Goal: Register for event/course

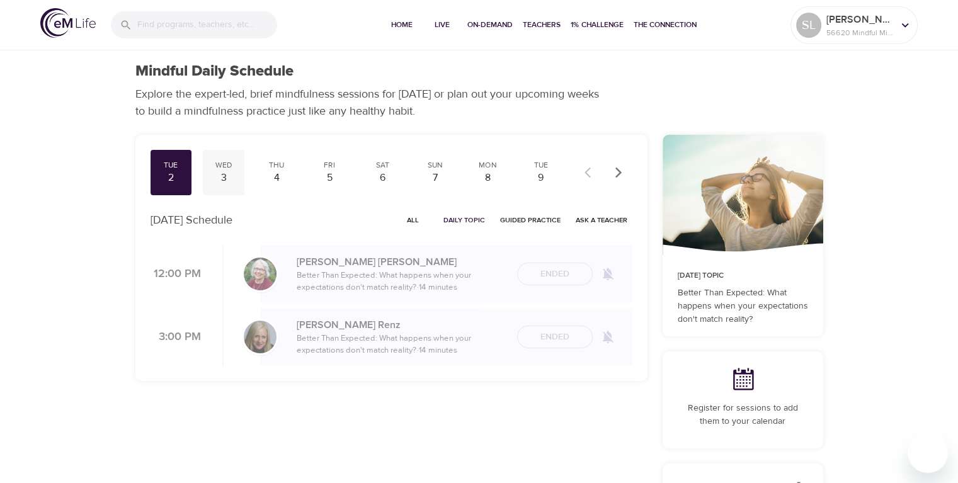
click at [225, 166] on div "Wed" at bounding box center [223, 165] width 31 height 11
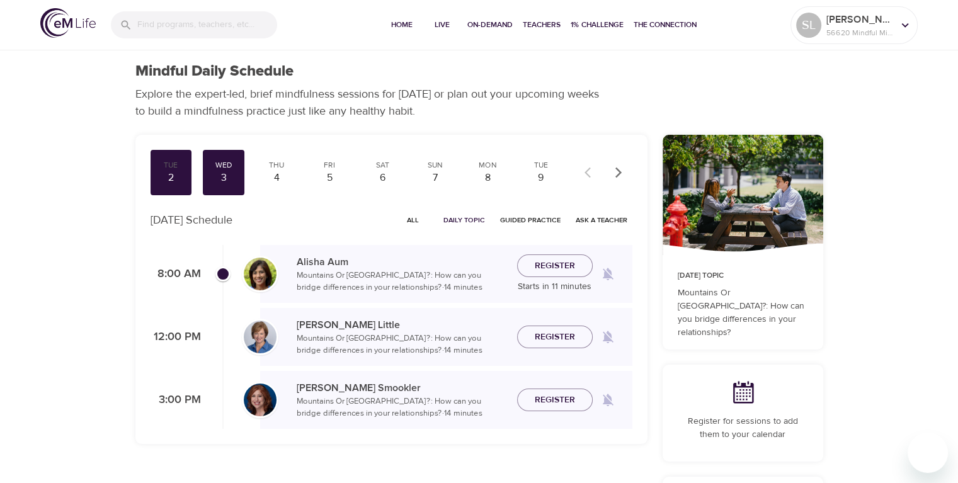
click at [552, 264] on span "Register" at bounding box center [555, 266] width 40 height 16
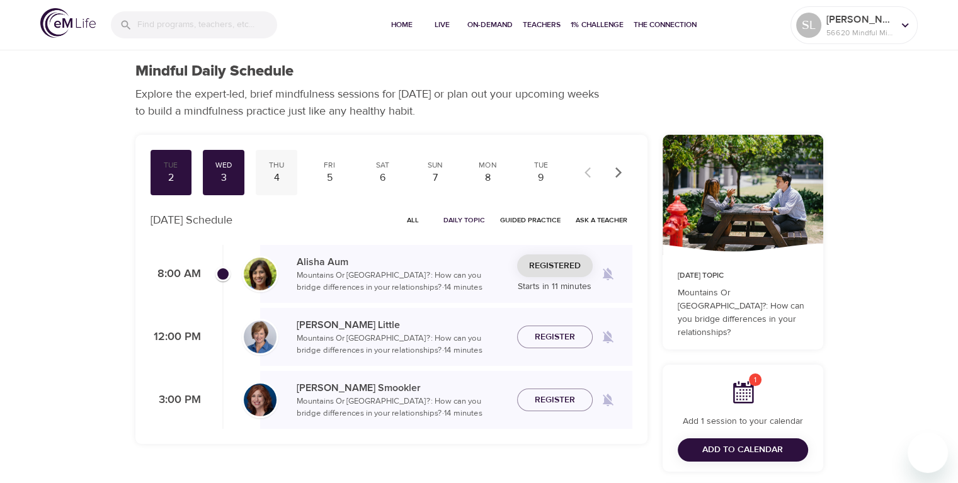
click at [275, 176] on div "4" at bounding box center [276, 178] width 31 height 14
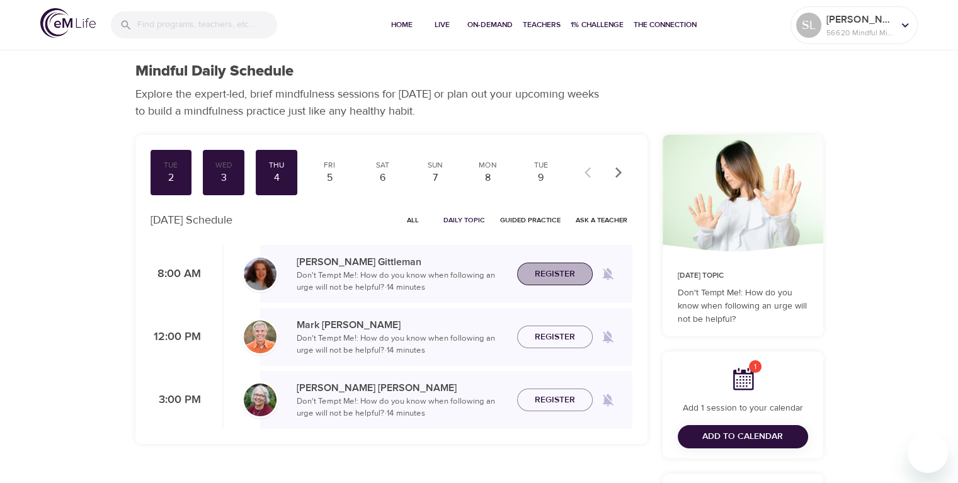
click at [542, 272] on span "Register" at bounding box center [555, 274] width 40 height 16
click at [327, 179] on div "5" at bounding box center [329, 178] width 31 height 14
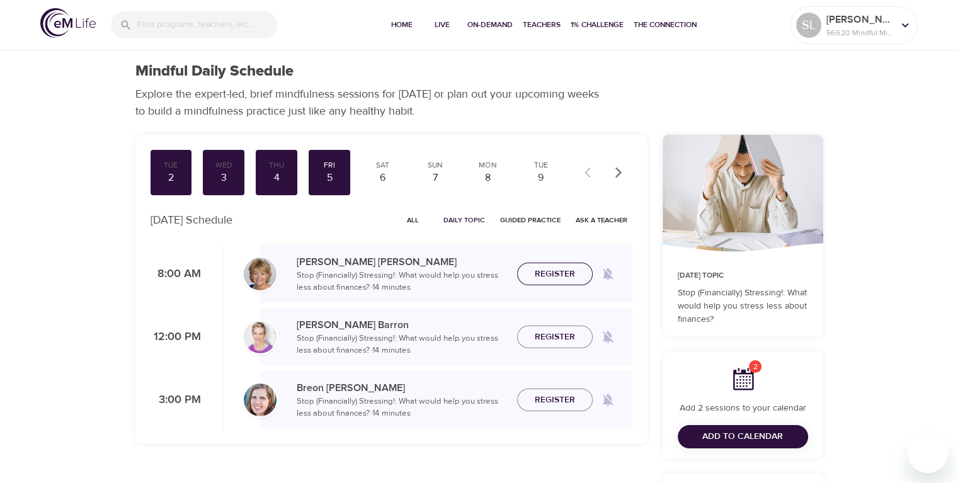
click at [552, 270] on span "Register" at bounding box center [555, 274] width 40 height 16
click at [382, 173] on div "6" at bounding box center [381, 178] width 31 height 14
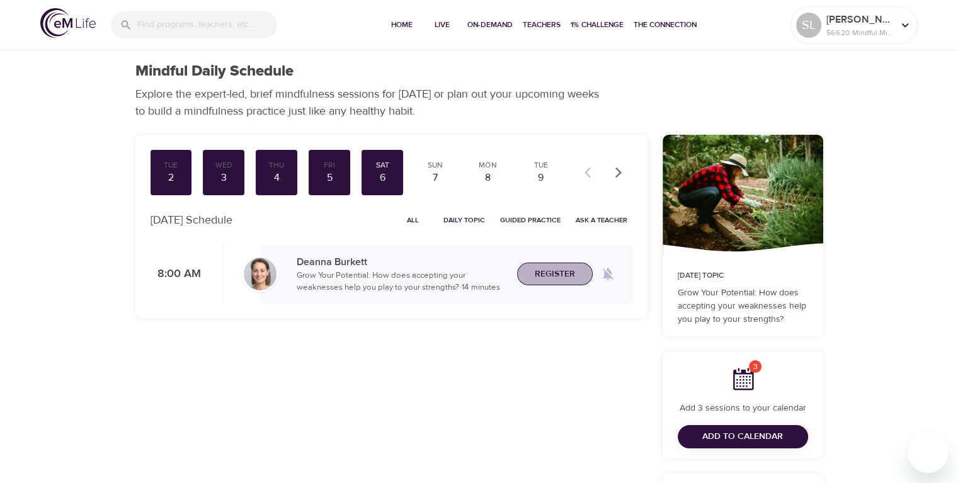
click at [544, 277] on span "Register" at bounding box center [555, 274] width 40 height 16
click at [436, 174] on div "7" at bounding box center [434, 178] width 31 height 14
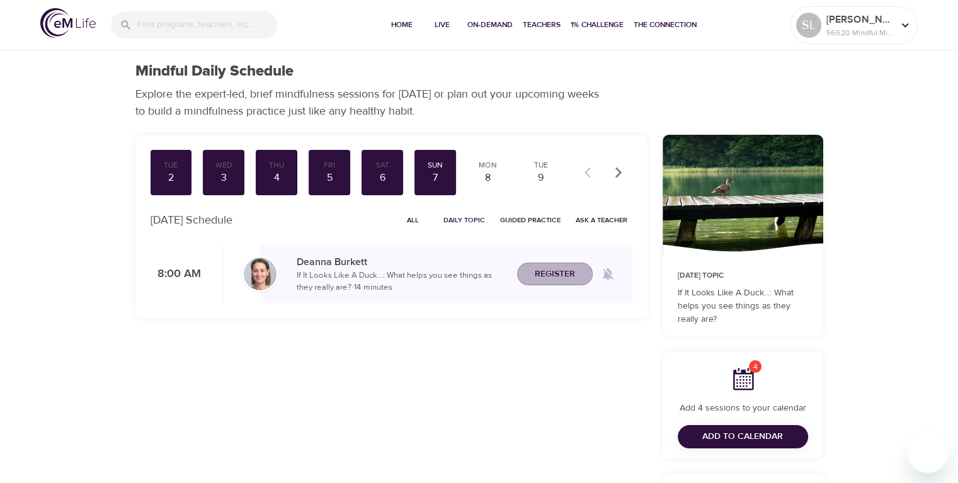
drag, startPoint x: 544, startPoint y: 273, endPoint x: 537, endPoint y: 254, distance: 19.8
click at [544, 268] on span "Register" at bounding box center [555, 274] width 40 height 16
click at [491, 173] on div "8" at bounding box center [487, 178] width 31 height 14
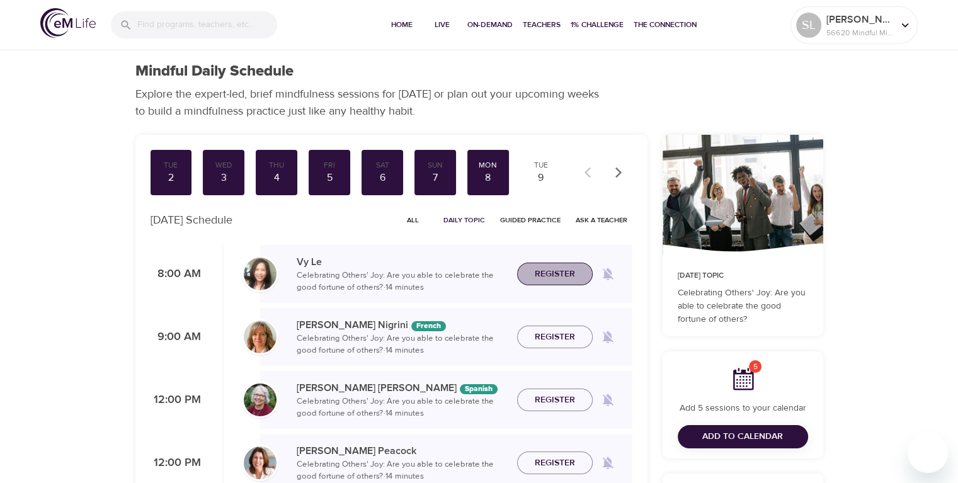
click at [551, 268] on span "Register" at bounding box center [555, 274] width 40 height 16
click at [540, 174] on div "9" at bounding box center [540, 178] width 31 height 14
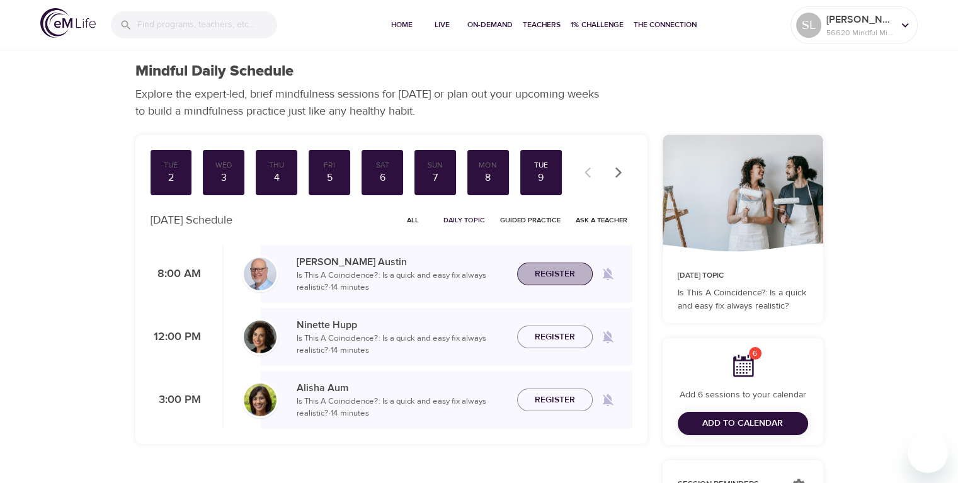
click at [550, 276] on span "Register" at bounding box center [555, 274] width 40 height 16
click at [617, 170] on icon "button" at bounding box center [618, 172] width 13 height 13
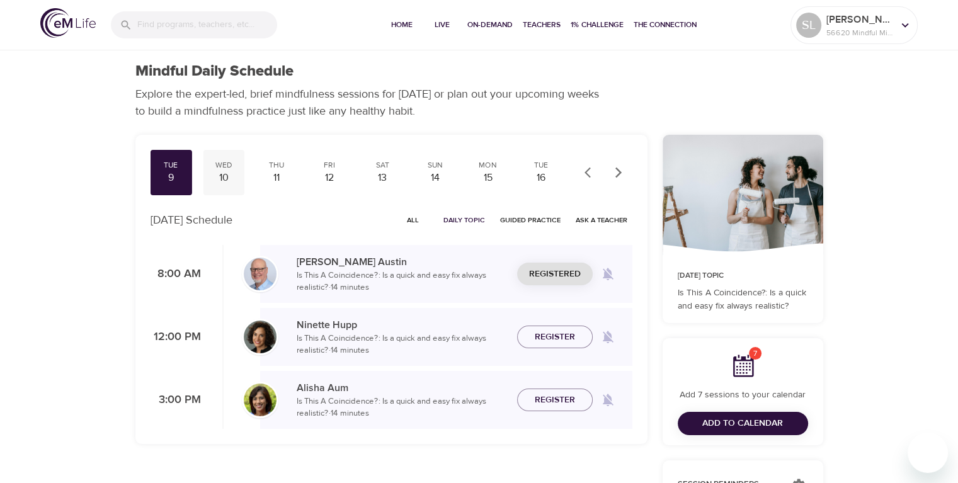
click at [227, 178] on div "10" at bounding box center [223, 178] width 31 height 14
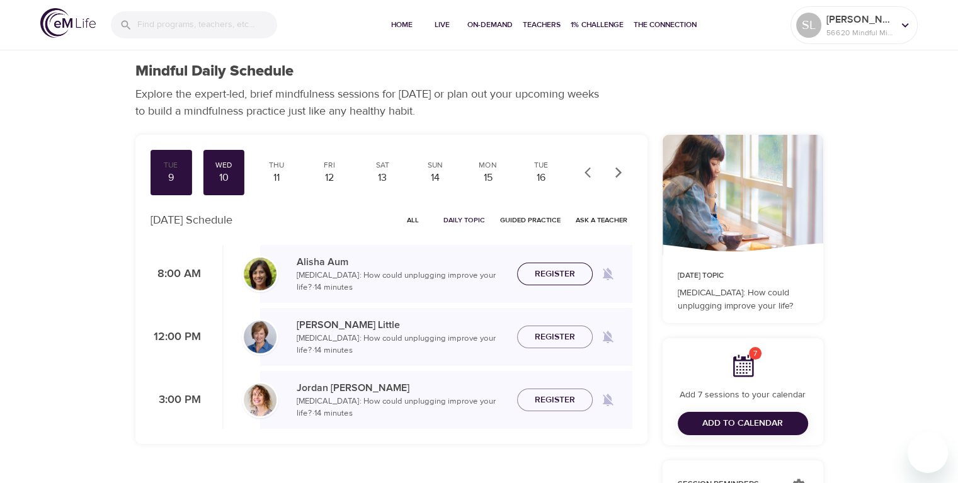
click at [542, 270] on span "Register" at bounding box center [555, 274] width 40 height 16
click at [275, 178] on div "11" at bounding box center [276, 178] width 31 height 14
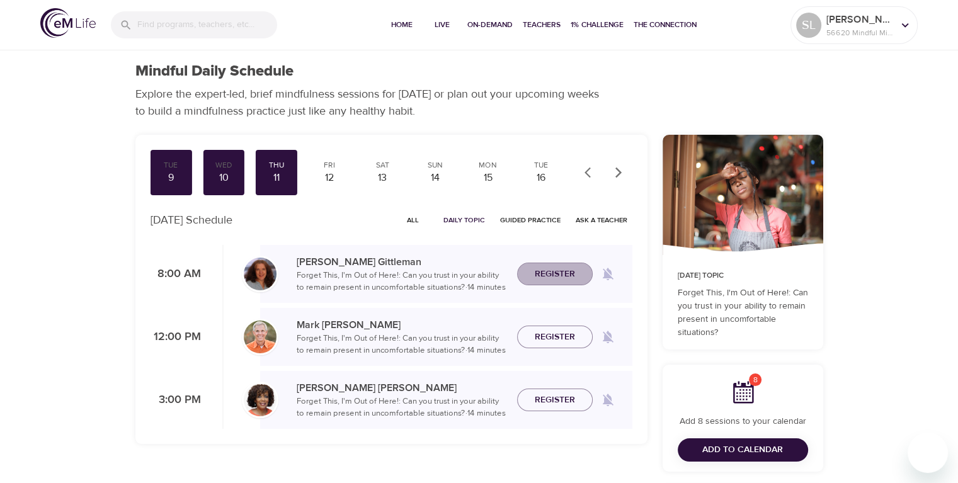
click at [542, 280] on span "Register" at bounding box center [555, 274] width 40 height 16
click at [325, 170] on div "Fri 12" at bounding box center [330, 172] width 42 height 45
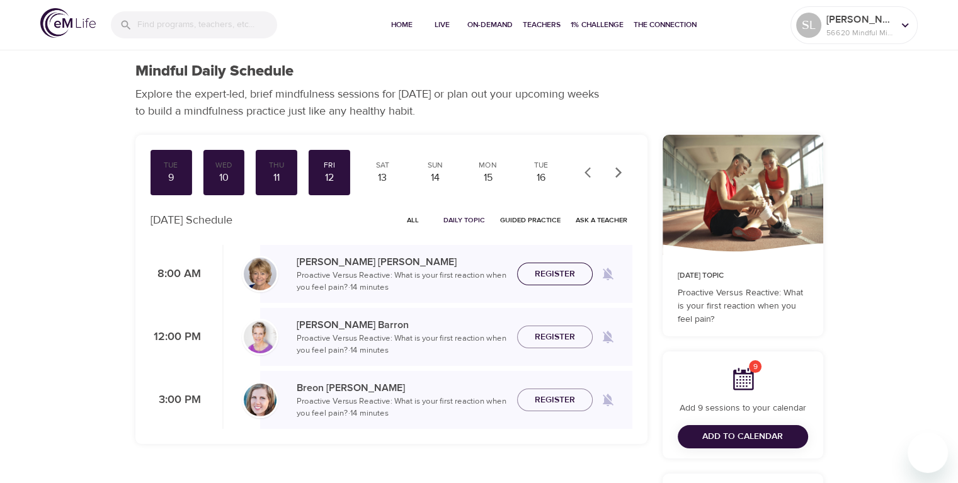
click at [538, 275] on span "Register" at bounding box center [555, 274] width 40 height 16
click at [377, 172] on div "13" at bounding box center [381, 178] width 31 height 14
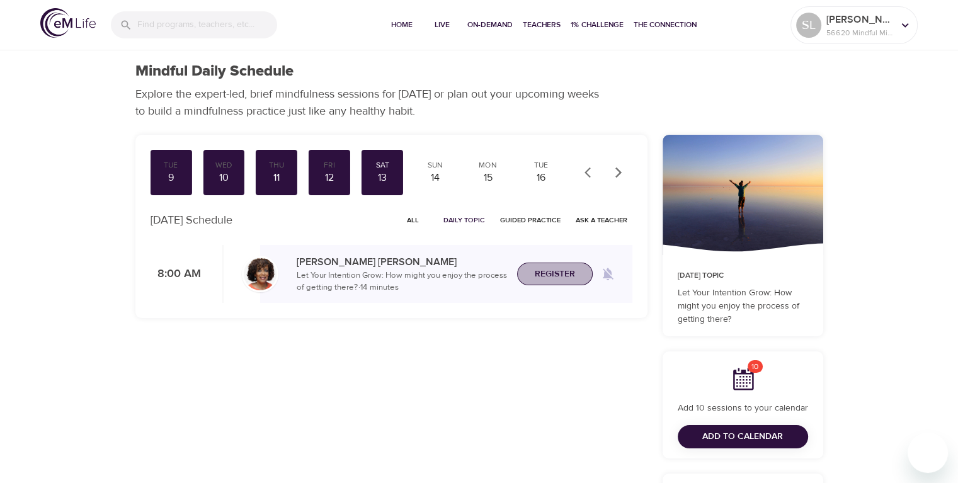
click at [552, 272] on span "Register" at bounding box center [555, 274] width 40 height 16
click at [433, 169] on div "Sun" at bounding box center [434, 165] width 31 height 11
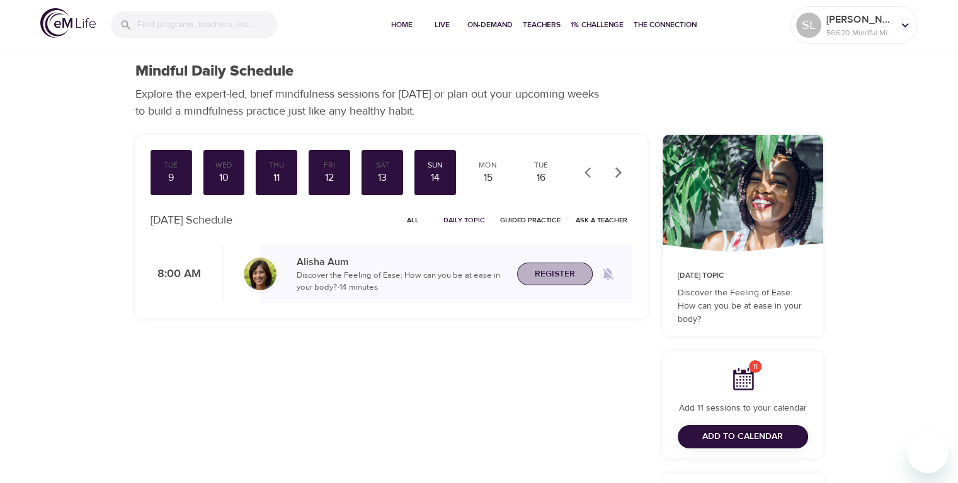
click at [557, 271] on span "Register" at bounding box center [555, 274] width 40 height 16
click at [485, 171] on div "15" at bounding box center [487, 178] width 31 height 14
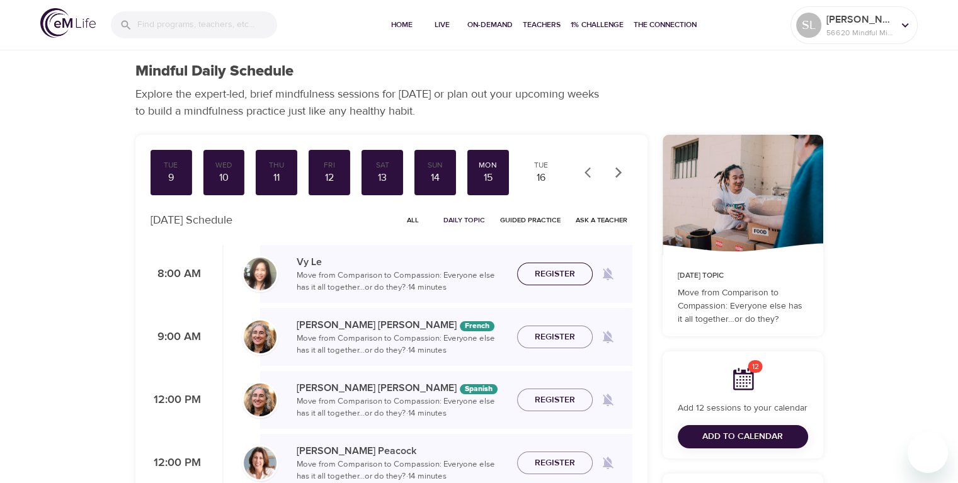
click at [552, 271] on span "Register" at bounding box center [555, 274] width 40 height 16
click at [544, 177] on div "16" at bounding box center [540, 178] width 31 height 14
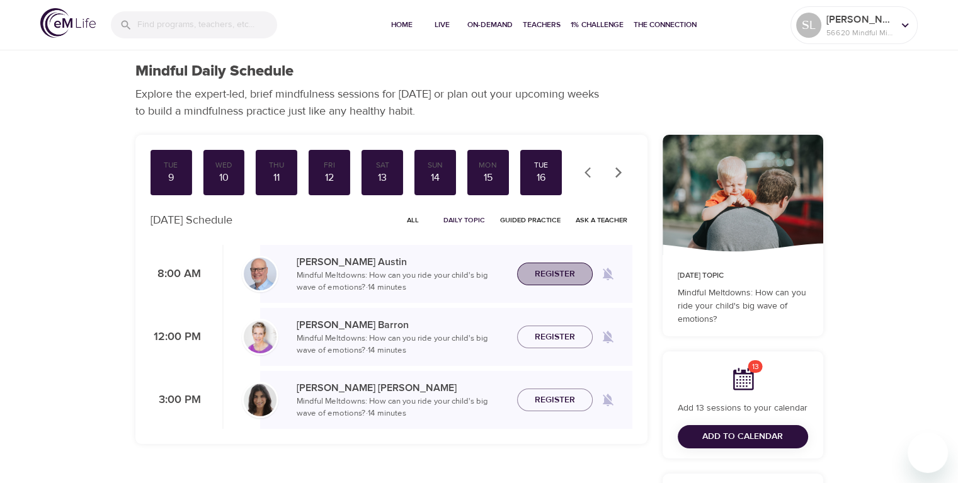
click at [544, 275] on span "Register" at bounding box center [555, 274] width 40 height 16
click at [620, 168] on icon "button" at bounding box center [618, 172] width 13 height 13
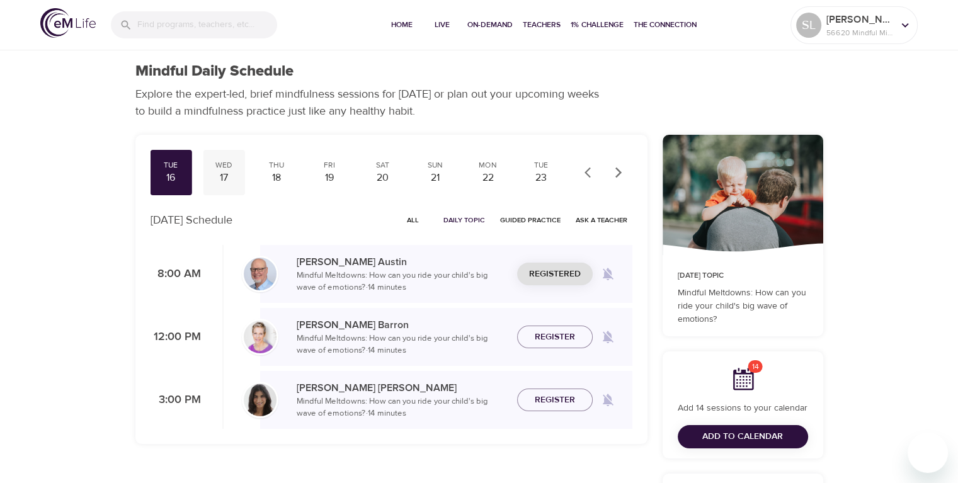
click at [225, 178] on div "17" at bounding box center [223, 178] width 31 height 14
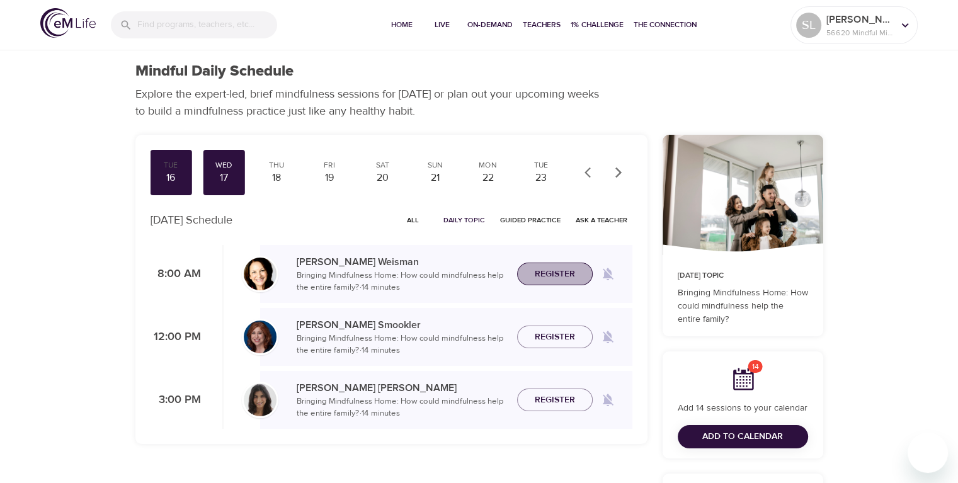
click at [562, 273] on span "Register" at bounding box center [555, 274] width 40 height 16
click at [285, 168] on div "Thu" at bounding box center [276, 165] width 31 height 11
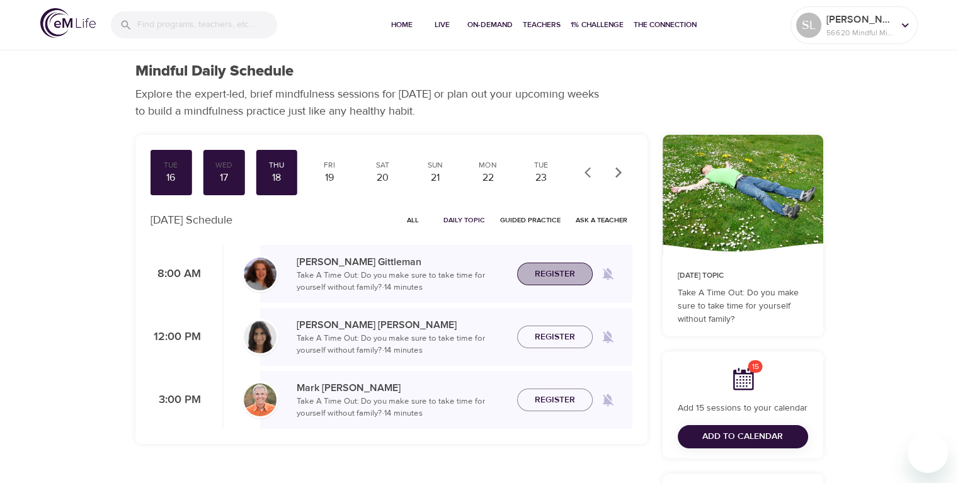
click at [560, 276] on span "Register" at bounding box center [555, 274] width 40 height 16
click at [333, 173] on div "19" at bounding box center [329, 178] width 31 height 14
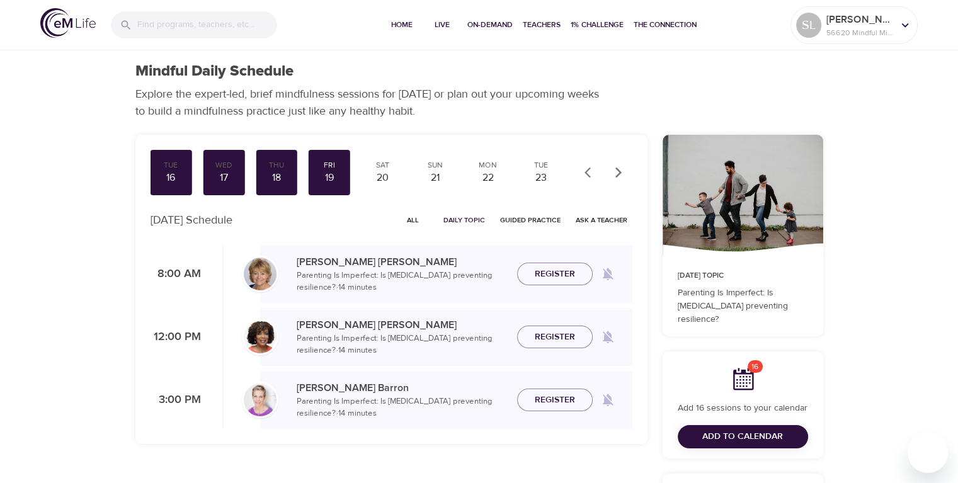
drag, startPoint x: 547, startPoint y: 276, endPoint x: 540, endPoint y: 270, distance: 9.8
click at [547, 275] on span "Register" at bounding box center [555, 274] width 40 height 16
click at [378, 169] on div "Sat" at bounding box center [381, 165] width 31 height 11
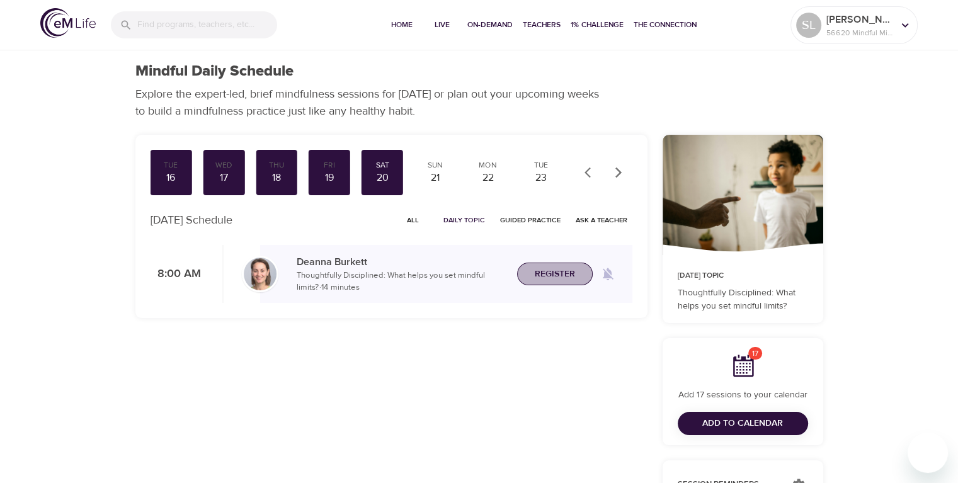
click at [550, 271] on span "Register" at bounding box center [555, 274] width 40 height 16
click at [434, 177] on div "21" at bounding box center [434, 178] width 31 height 14
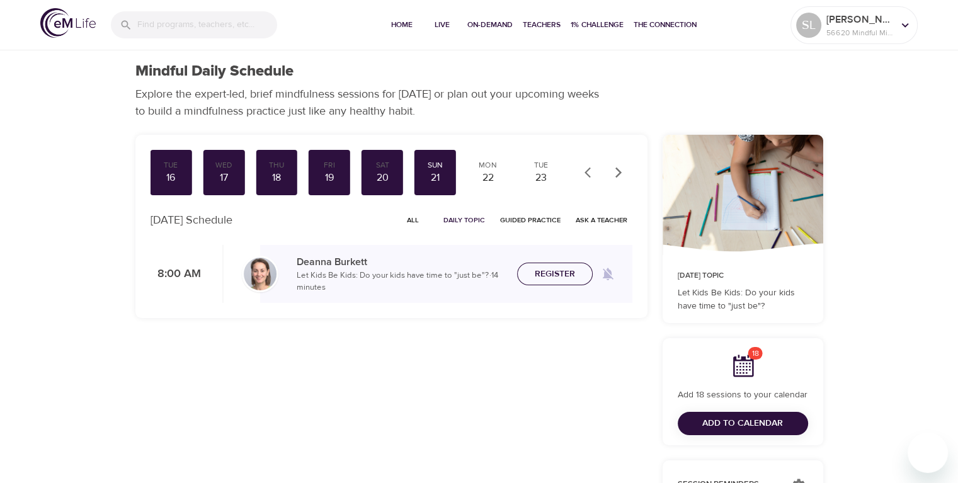
click at [554, 271] on span "Register" at bounding box center [555, 274] width 40 height 16
click at [487, 176] on div "22" at bounding box center [487, 178] width 31 height 14
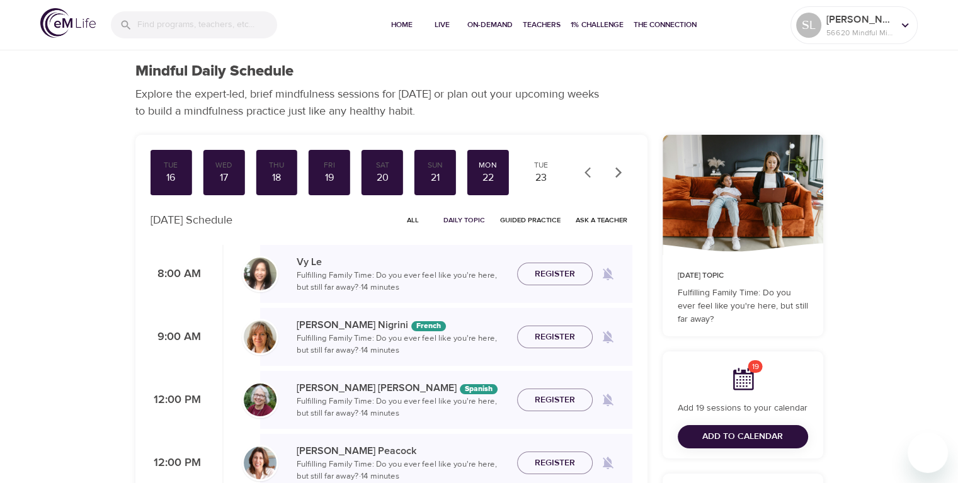
click at [556, 271] on span "Register" at bounding box center [555, 274] width 40 height 16
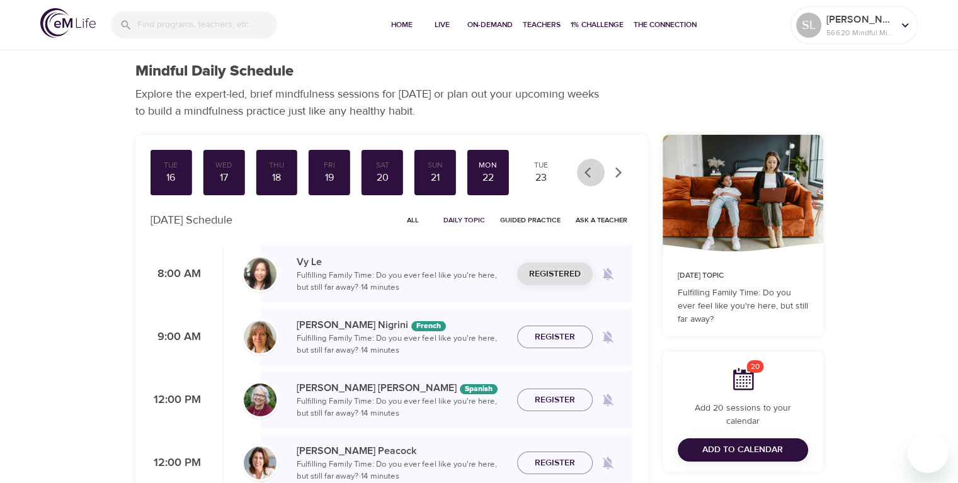
click at [587, 173] on icon "button" at bounding box center [590, 172] width 13 height 13
click at [587, 172] on div at bounding box center [604, 173] width 55 height 28
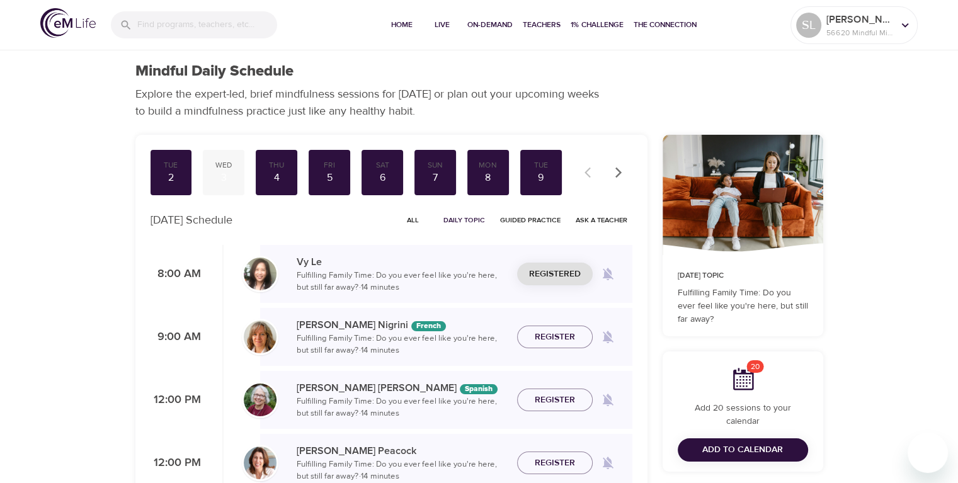
click at [224, 174] on div "3" at bounding box center [223, 178] width 31 height 14
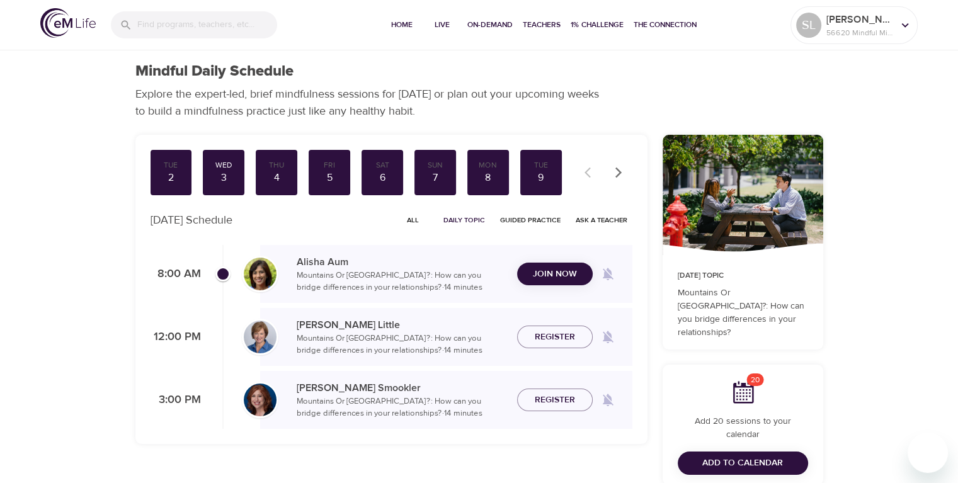
click at [552, 266] on span "Join Now" at bounding box center [555, 274] width 44 height 16
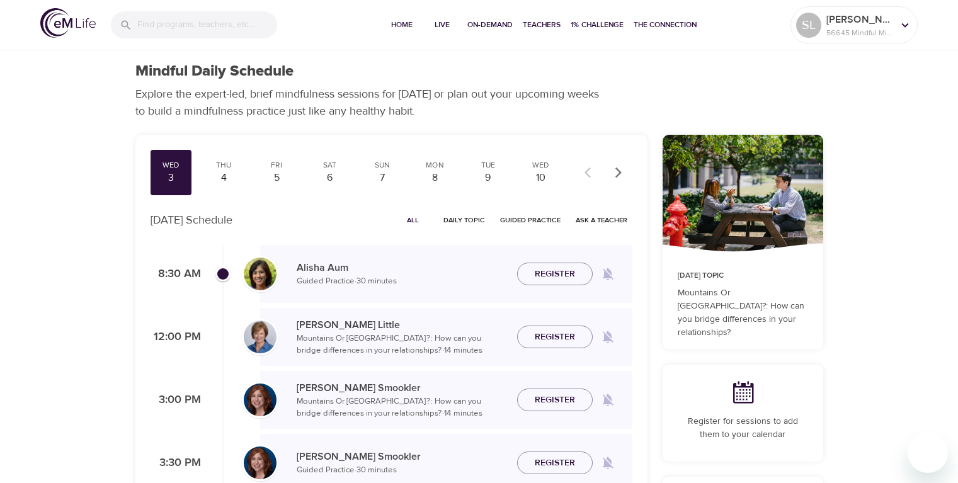
checkbox input "true"
